Goal: Task Accomplishment & Management: Use online tool/utility

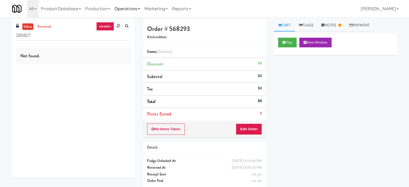
click at [135, 9] on link "Operations" at bounding box center [127, 8] width 30 height 17
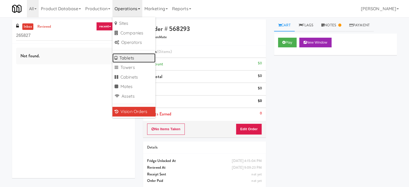
click at [133, 59] on link "Tablets" at bounding box center [133, 58] width 43 height 10
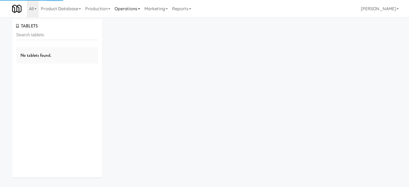
click at [136, 8] on link "Operations" at bounding box center [127, 8] width 30 height 17
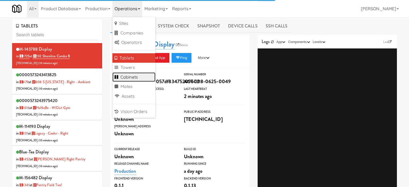
click at [136, 77] on link "Cabinets" at bounding box center [133, 77] width 43 height 10
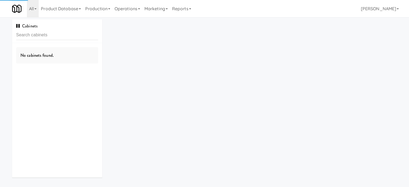
click at [58, 34] on input "text" at bounding box center [57, 35] width 82 height 10
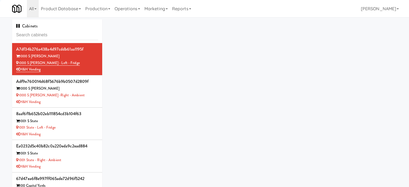
click at [58, 34] on input "text" at bounding box center [57, 35] width 82 height 10
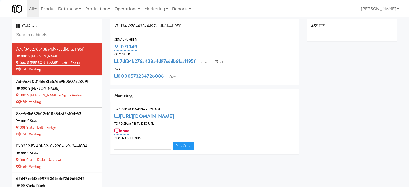
click at [58, 36] on input "text" at bounding box center [57, 35] width 82 height 10
type input "3"
click at [58, 36] on input "text" at bounding box center [57, 35] width 82 height 10
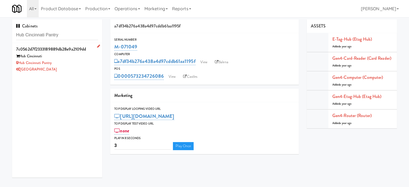
type input "Hub Cincinnati Pantry"
click at [76, 70] on div "[GEOGRAPHIC_DATA]" at bounding box center [57, 69] width 82 height 7
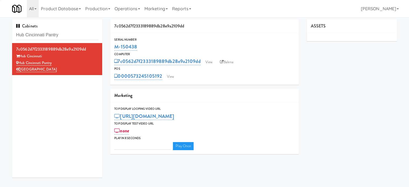
type input "3"
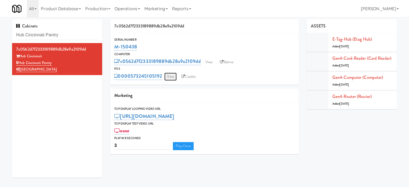
click at [170, 76] on link "View" at bounding box center [170, 77] width 12 height 8
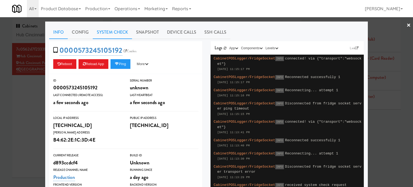
click at [107, 32] on link "System Check" at bounding box center [112, 32] width 39 height 13
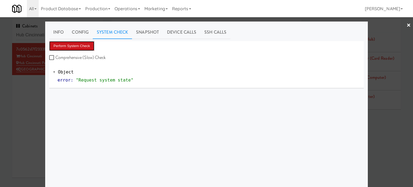
click at [82, 45] on button "Perform System Check" at bounding box center [71, 46] width 45 height 10
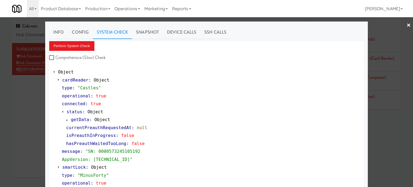
click at [39, 112] on div at bounding box center [206, 93] width 413 height 187
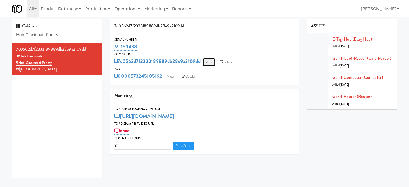
click at [208, 62] on link "View" at bounding box center [209, 62] width 12 height 8
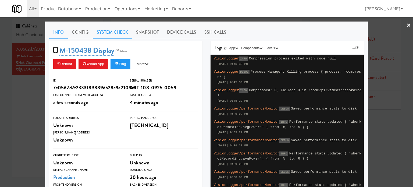
click at [110, 27] on link "System Check" at bounding box center [112, 32] width 39 height 13
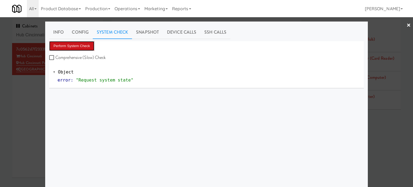
click at [84, 44] on button "Perform System Check" at bounding box center [71, 46] width 45 height 10
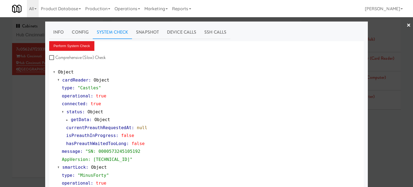
click at [18, 117] on div at bounding box center [206, 93] width 413 height 187
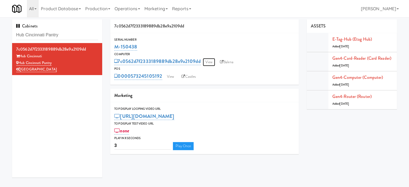
click at [211, 63] on link "View" at bounding box center [209, 62] width 12 height 8
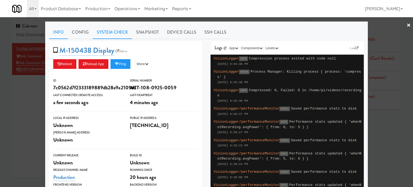
click at [112, 32] on link "System Check" at bounding box center [112, 32] width 39 height 13
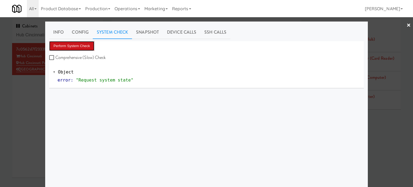
click at [72, 44] on button "Perform System Check" at bounding box center [71, 46] width 45 height 10
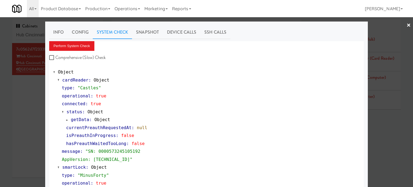
click at [35, 100] on div at bounding box center [206, 93] width 413 height 187
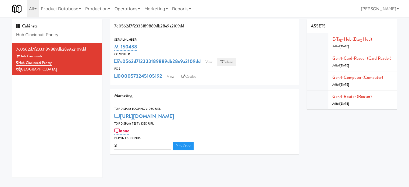
click at [228, 62] on link "Balena" at bounding box center [226, 62] width 19 height 8
click at [227, 66] on div "Serial Number M-150438 Computer 7c0562d7f2333189889db28e9a2109dd View Balena PO…" at bounding box center [204, 59] width 189 height 44
click at [231, 61] on link "Balena" at bounding box center [226, 62] width 19 height 8
